Goal: Check status

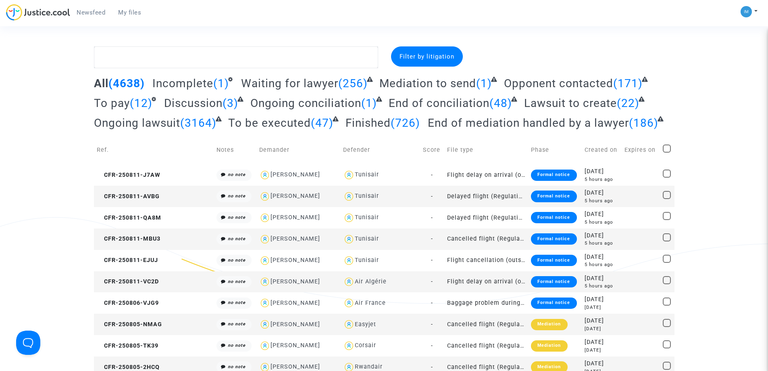
click at [286, 123] on span "To be executed" at bounding box center [269, 122] width 83 height 13
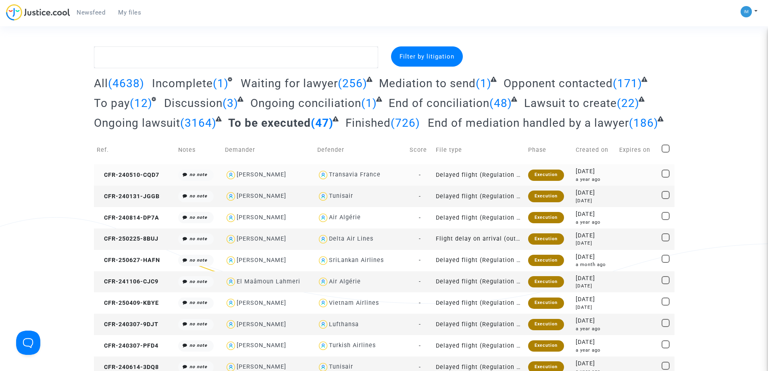
click at [535, 169] on td "Execution" at bounding box center [549, 174] width 48 height 21
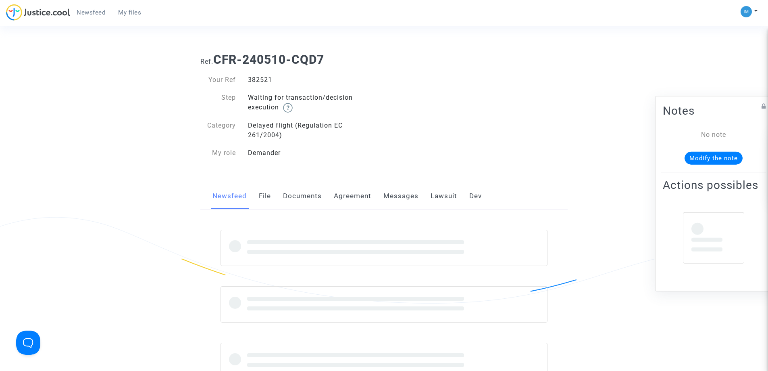
click at [441, 192] on link "Lawsuit" at bounding box center [444, 196] width 27 height 27
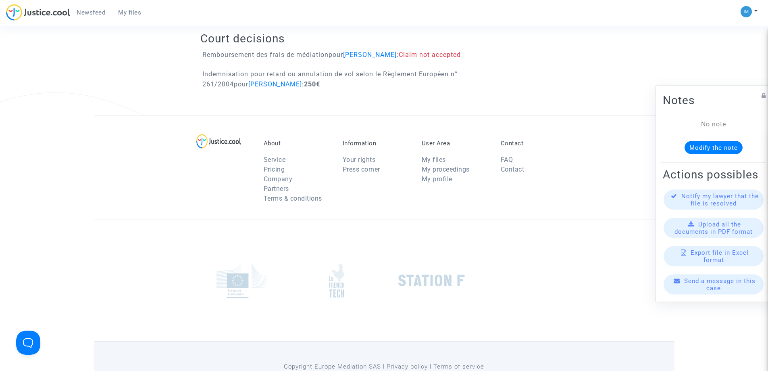
scroll to position [541, 0]
